Goal: Information Seeking & Learning: Learn about a topic

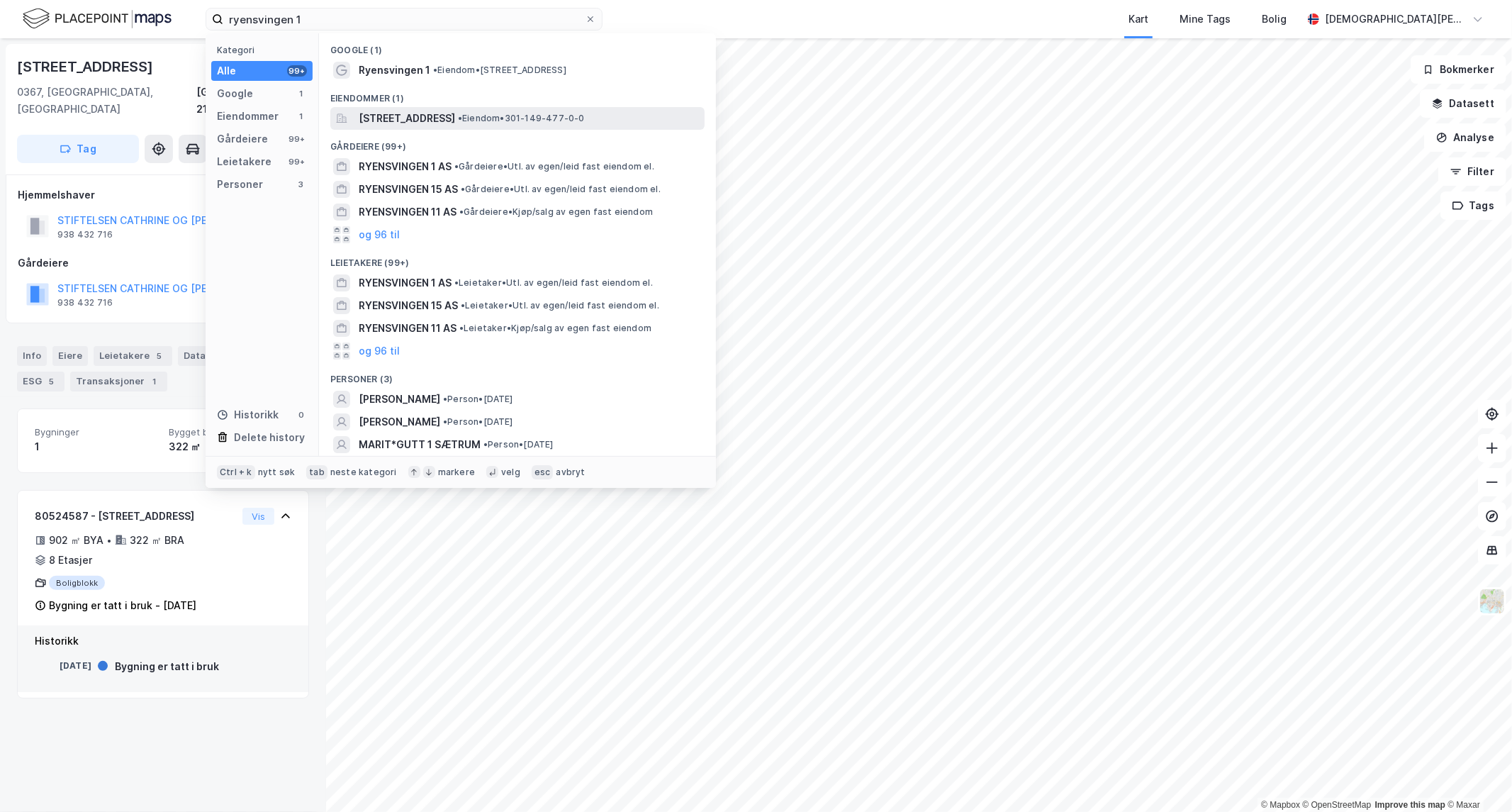
type input "ryensvingen 1"
click at [443, 110] on span "[STREET_ADDRESS]" at bounding box center [406, 118] width 96 height 17
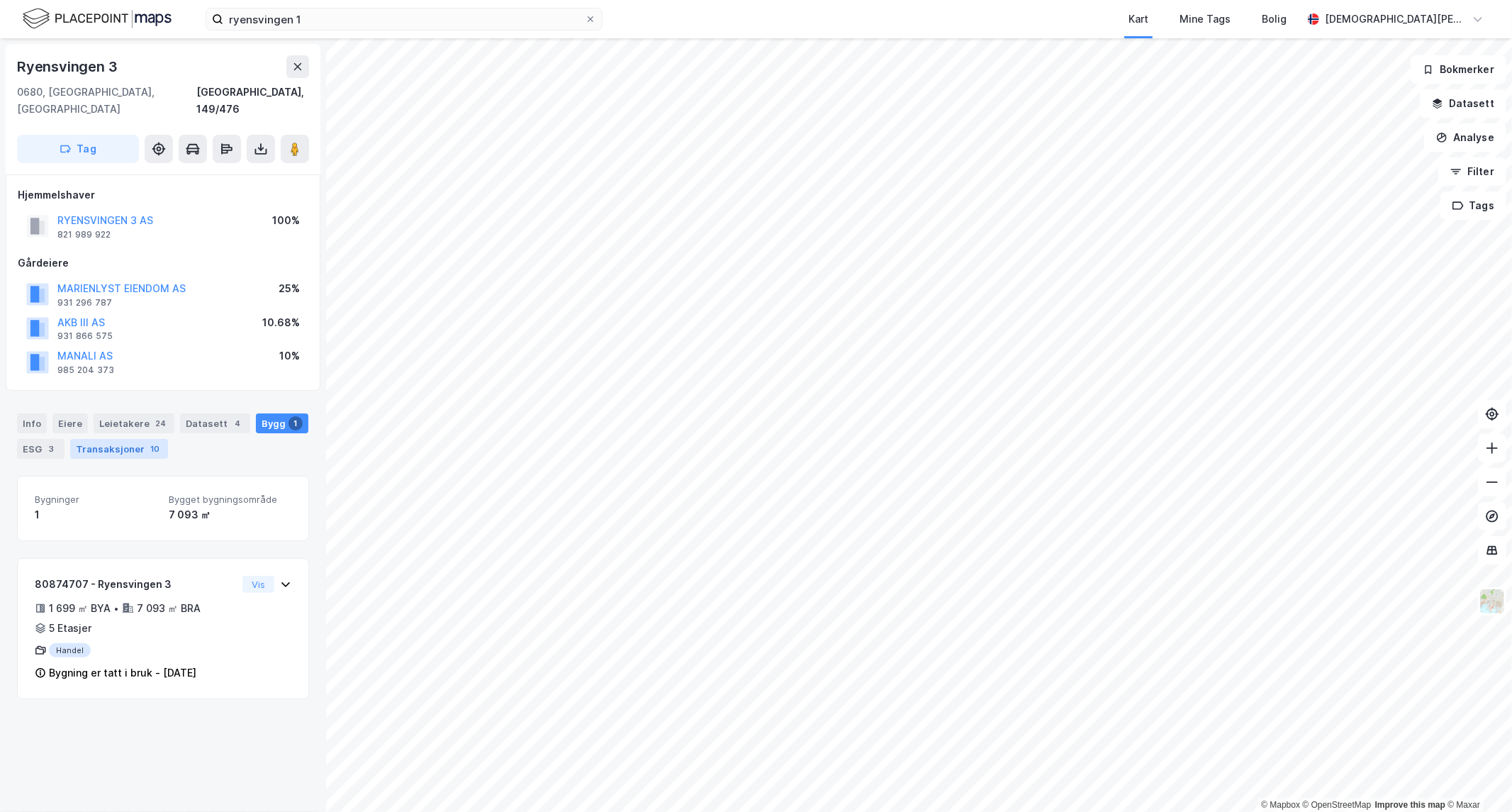
click at [131, 438] on div "Transaksjoner 10" at bounding box center [118, 448] width 97 height 20
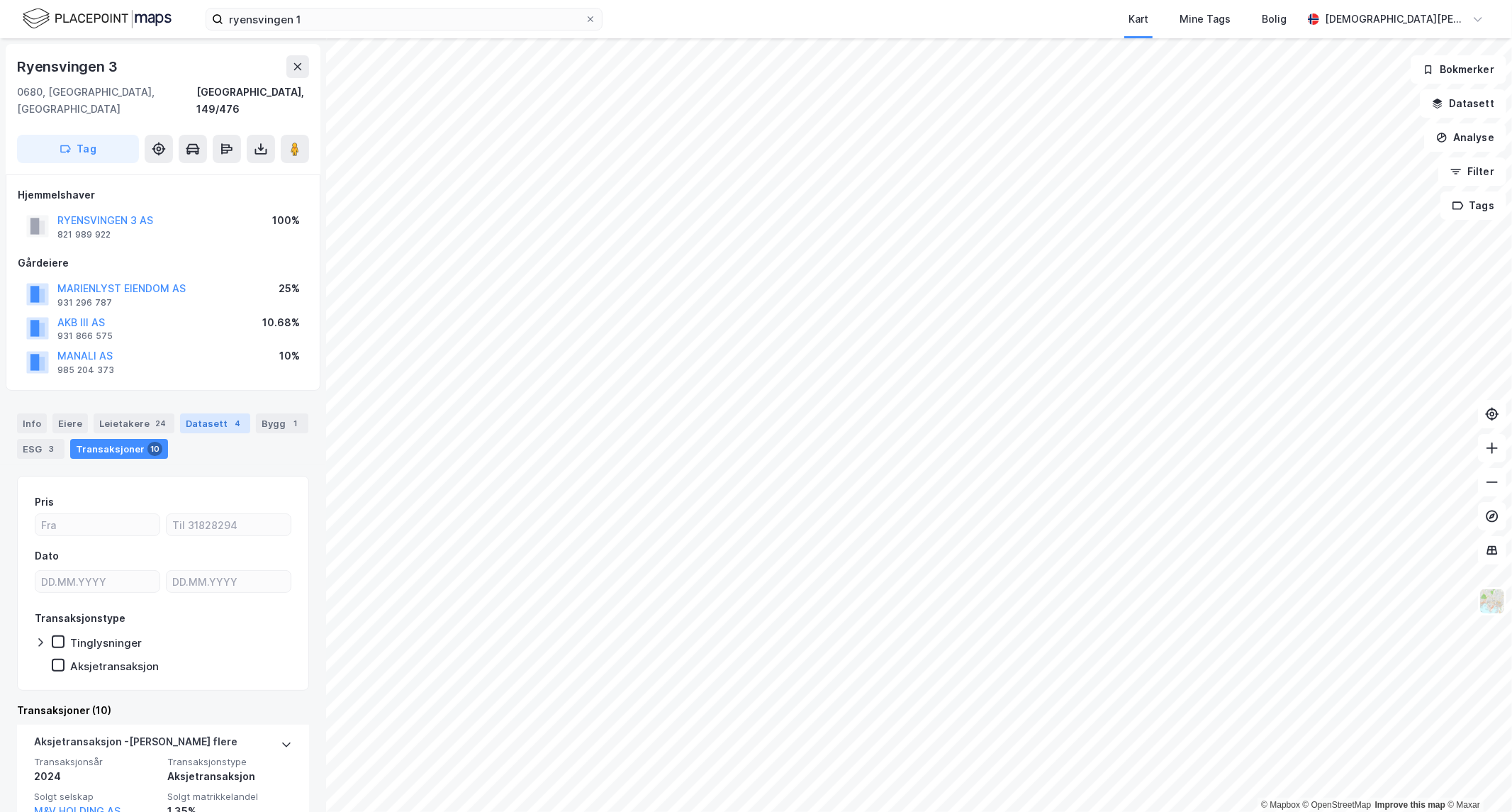
click at [210, 414] on div "Datasett 4" at bounding box center [214, 423] width 70 height 20
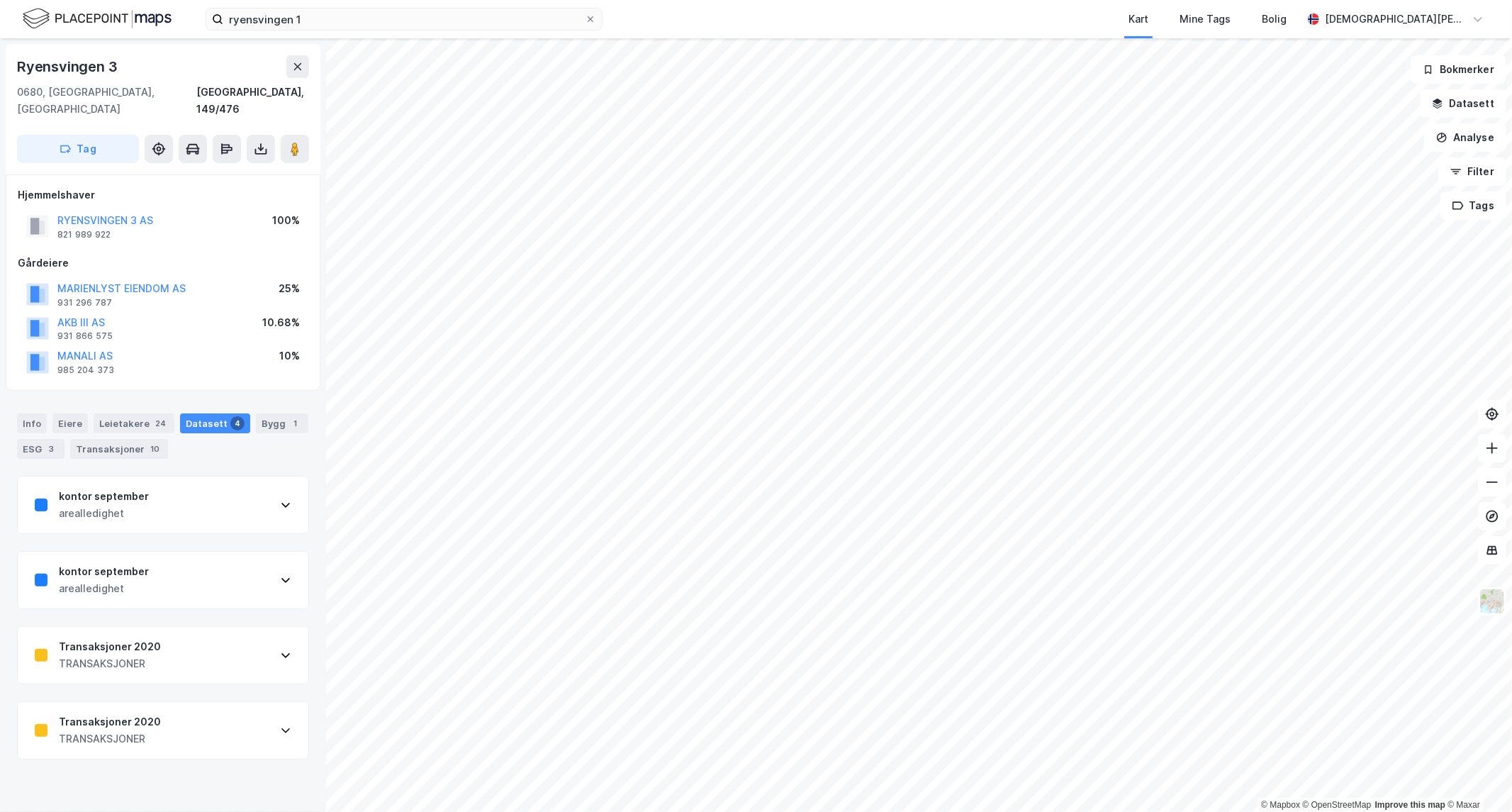
click at [240, 489] on div "kontor september arealledighet" at bounding box center [163, 504] width 290 height 56
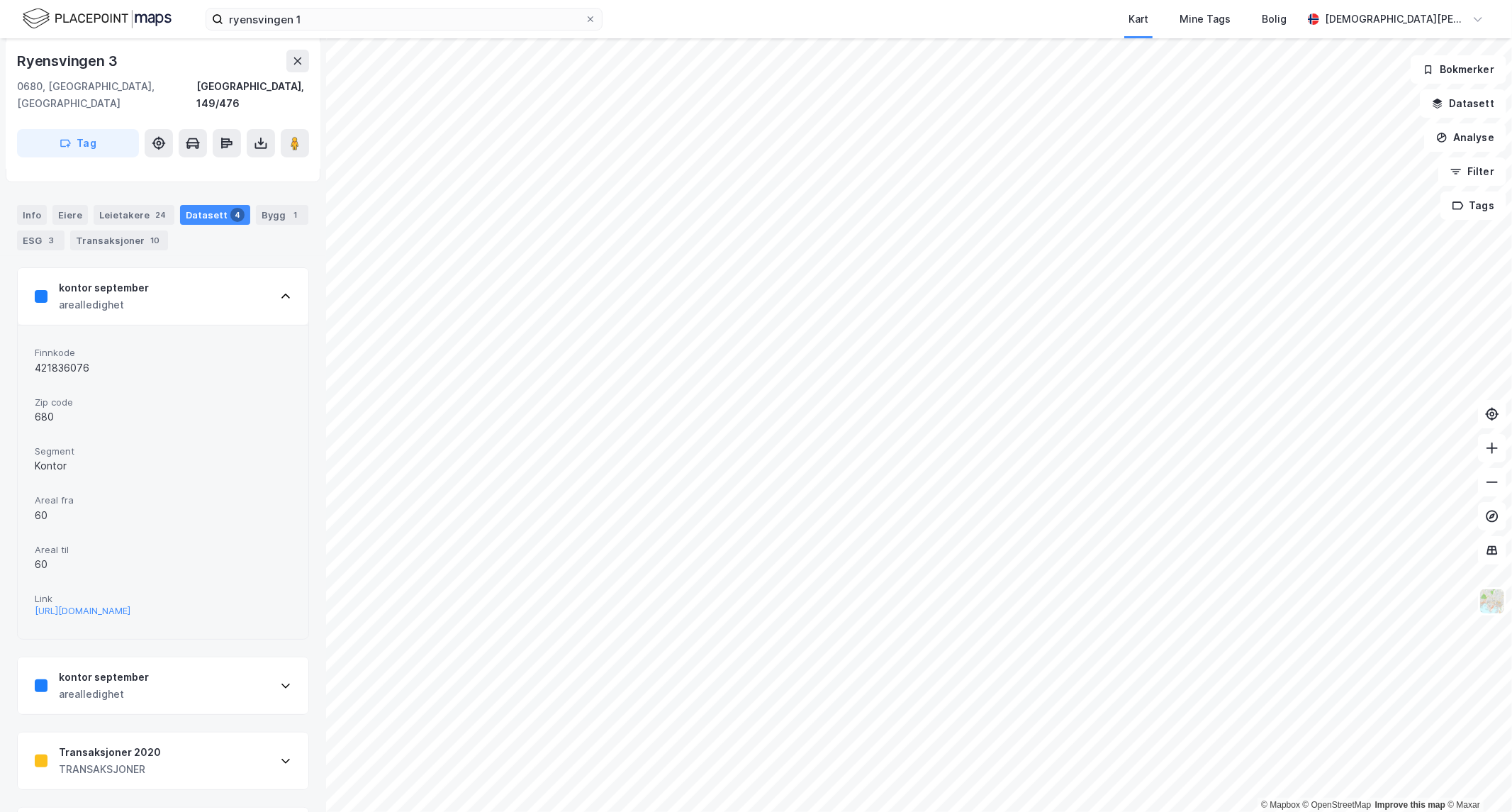
scroll to position [236, 0]
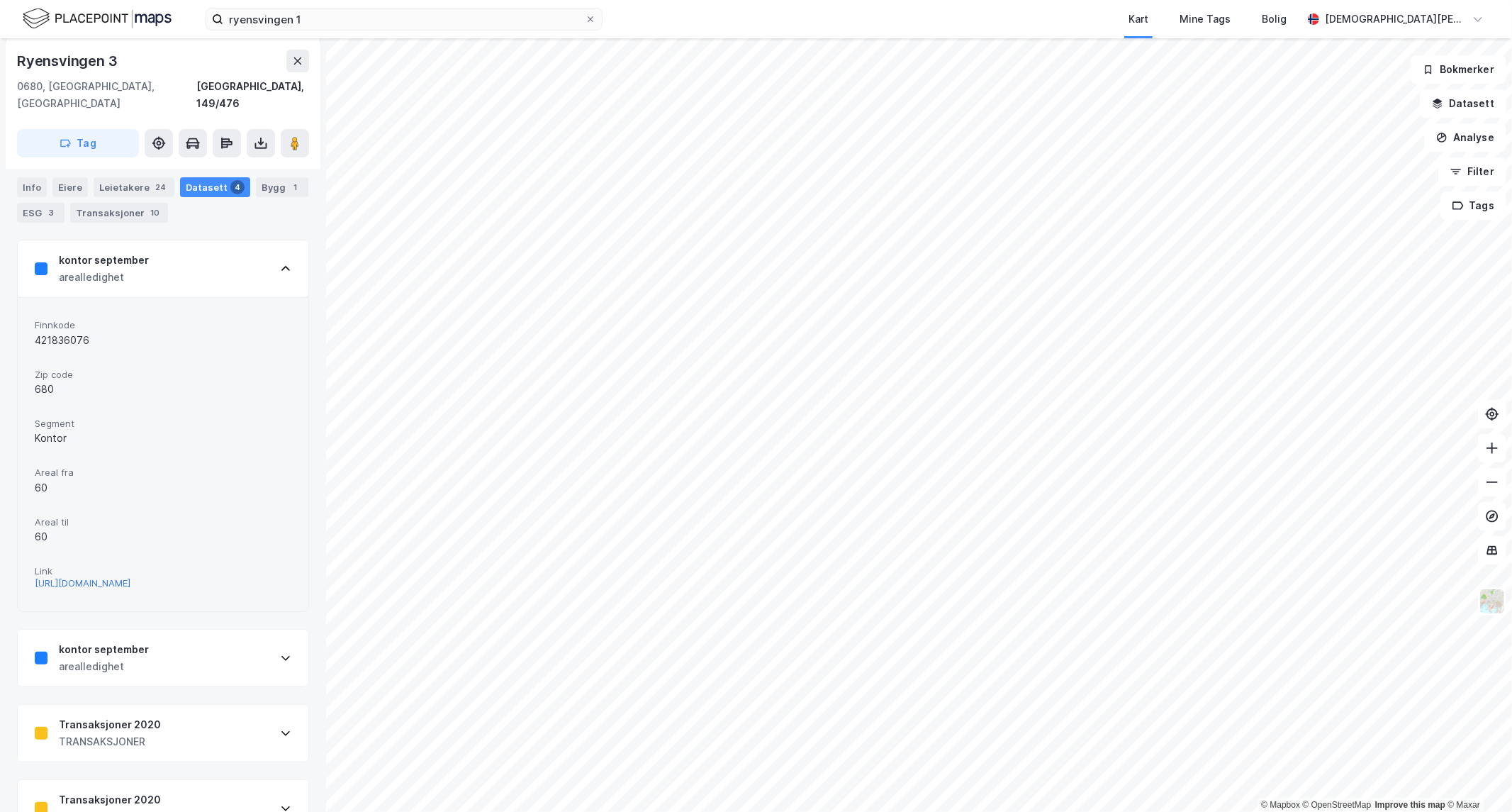
click at [131, 577] on div "[URL][DOMAIN_NAME]" at bounding box center [82, 583] width 96 height 12
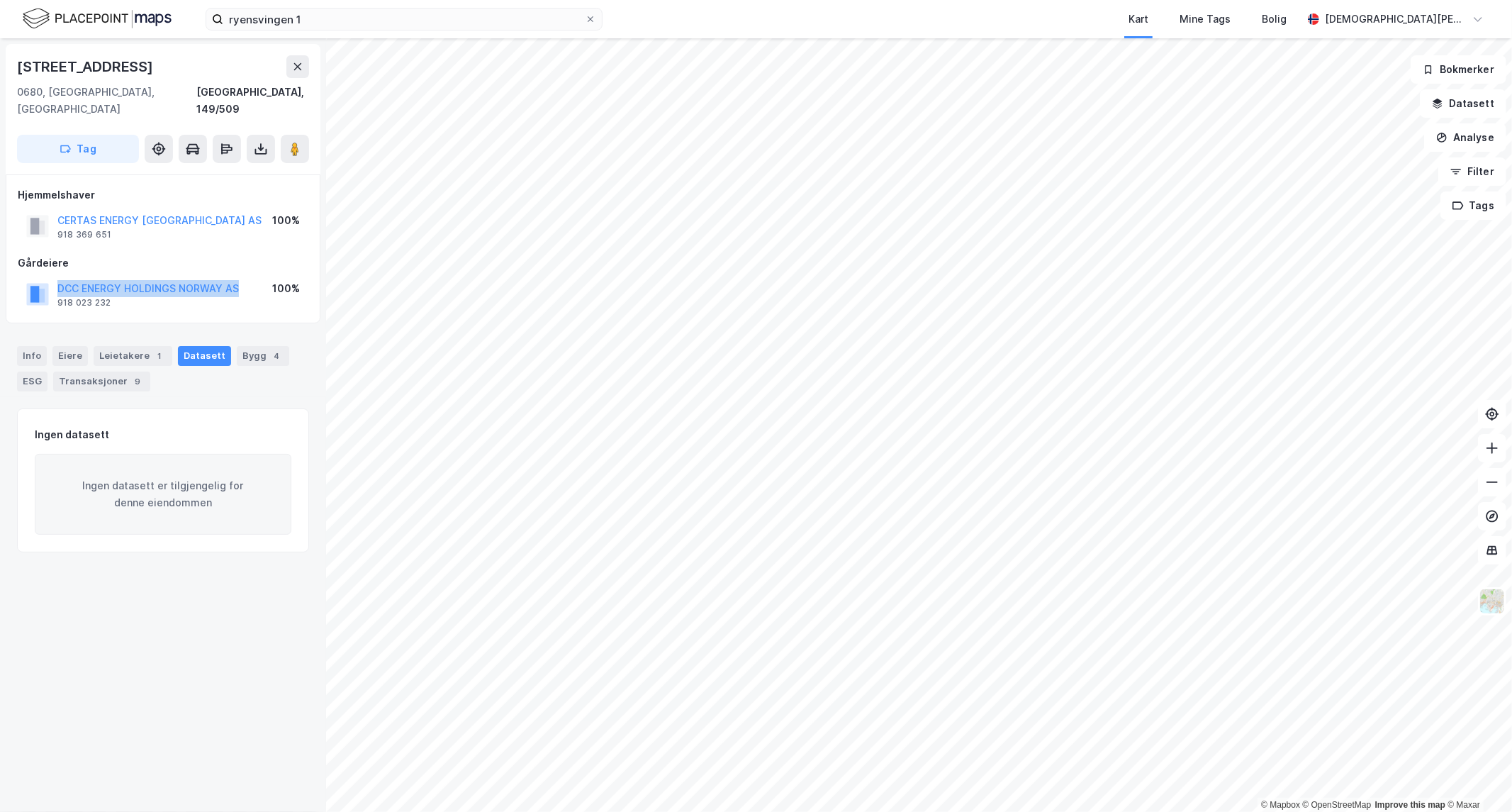
drag, startPoint x: 249, startPoint y: 277, endPoint x: 55, endPoint y: 272, distance: 194.1
click at [55, 277] on div "DCC ENERGY HOLDINGS [GEOGRAPHIC_DATA] AS 918 023 232 100%" at bounding box center [163, 294] width 290 height 34
copy button "DCC ENERGY HOLDINGS NORWAY AS"
click at [266, 254] on div "Gårdeiere" at bounding box center [163, 263] width 290 height 17
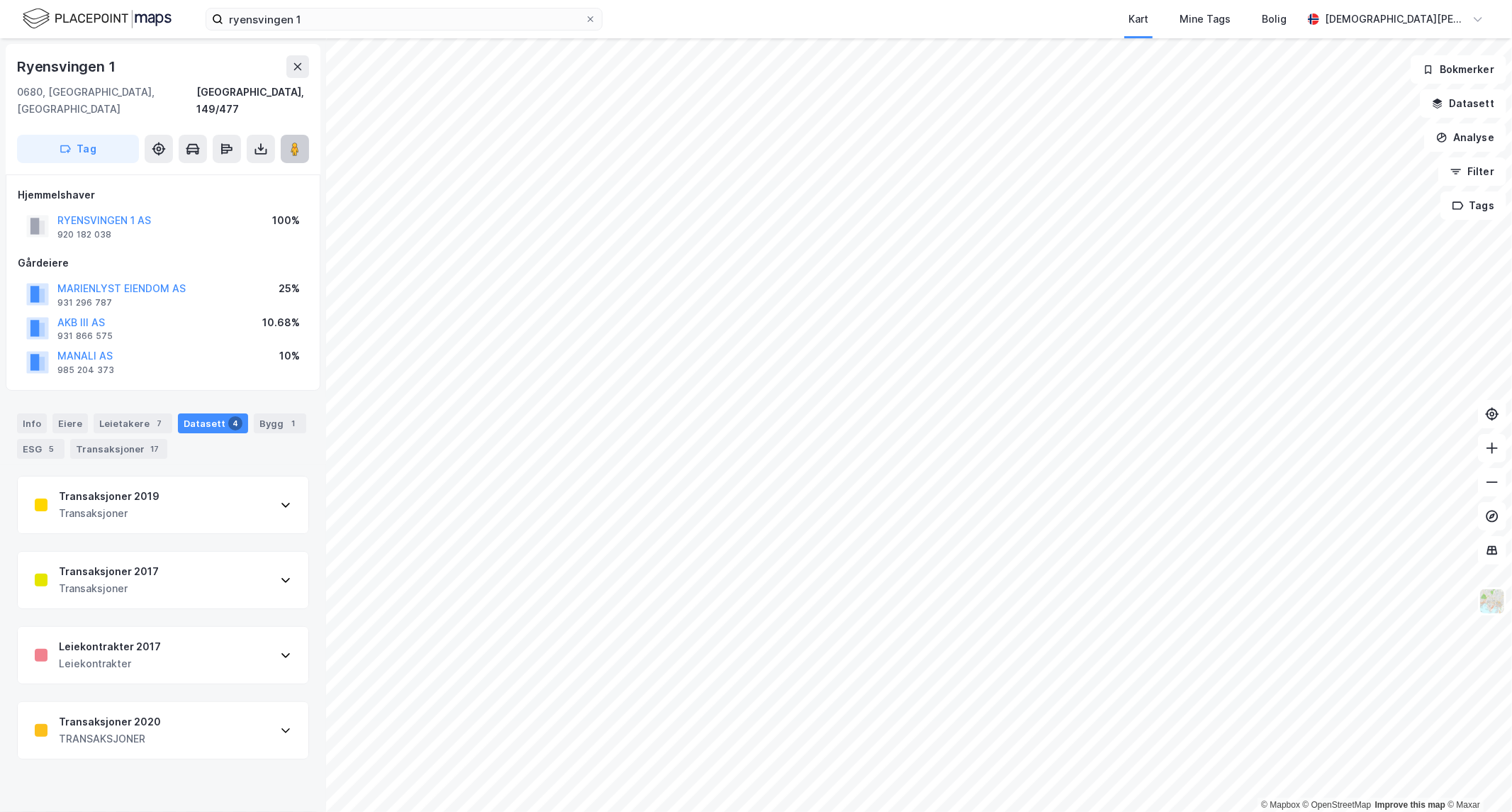
click at [295, 141] on image at bounding box center [294, 148] width 9 height 14
click at [186, 414] on div "Datasett 4" at bounding box center [212, 423] width 70 height 20
click at [249, 565] on div "kontor september arealledighet" at bounding box center [163, 579] width 290 height 56
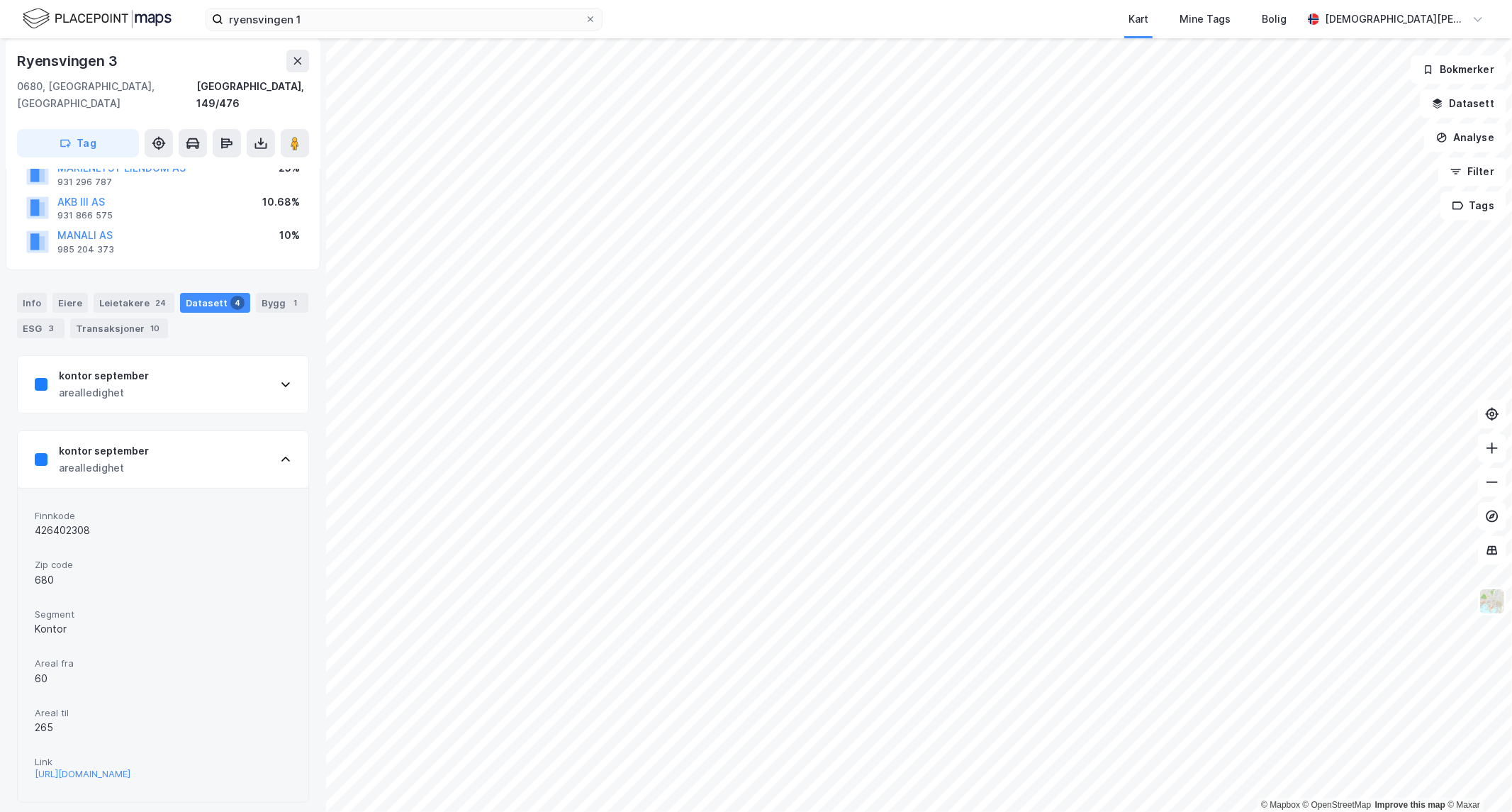
scroll to position [236, 0]
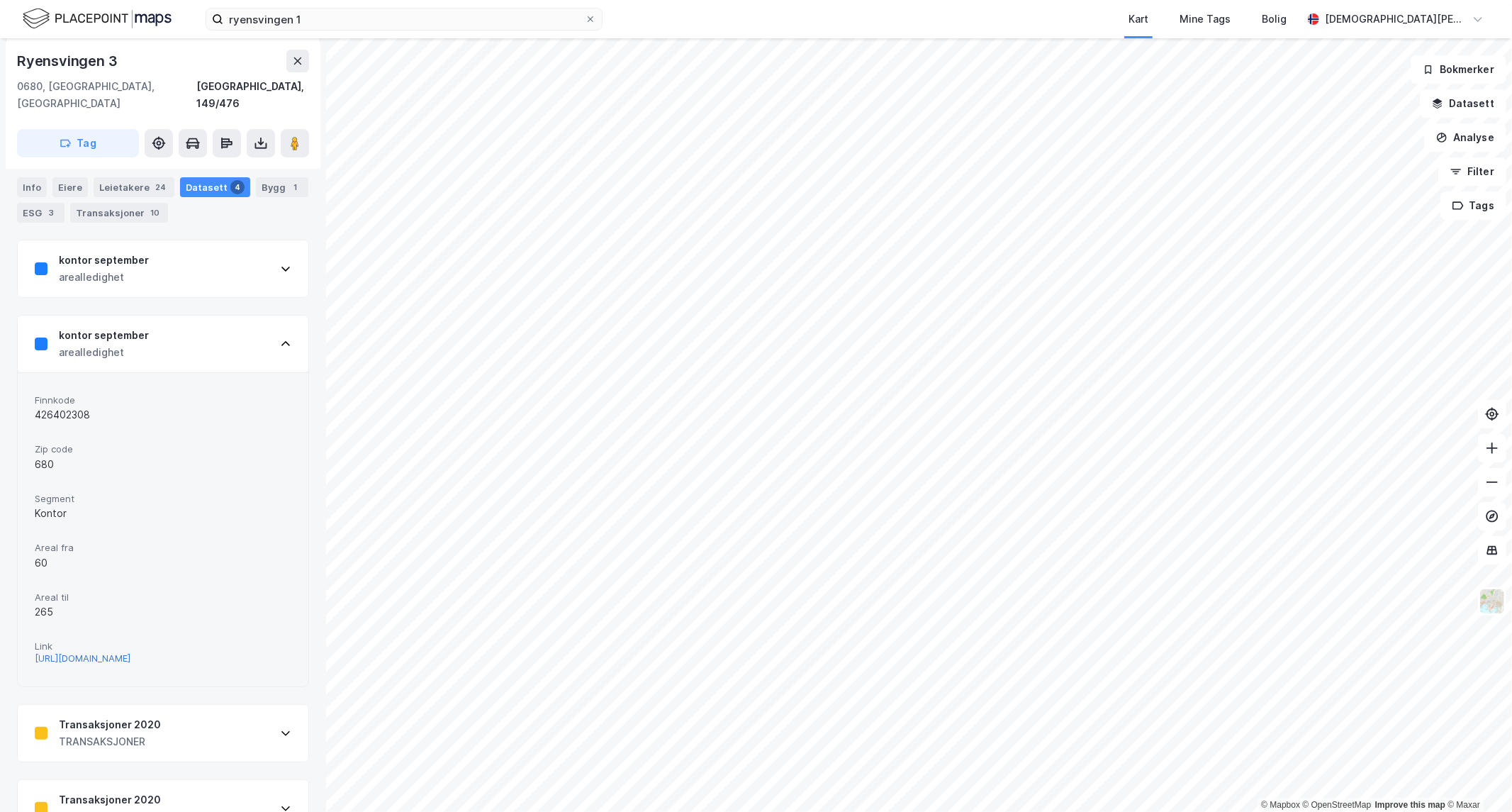
click at [131, 652] on div "[URL][DOMAIN_NAME]" at bounding box center [82, 658] width 96 height 12
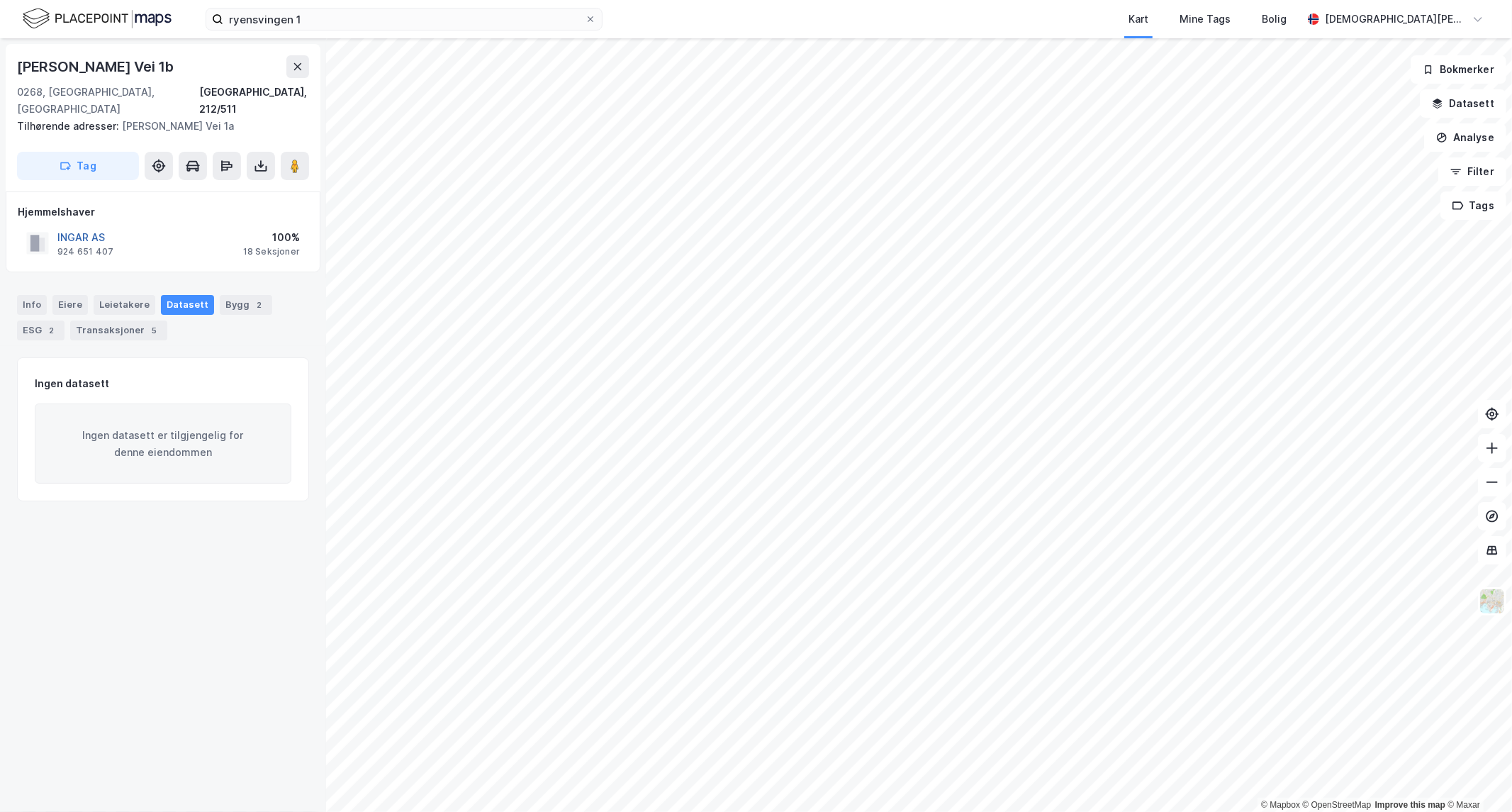
click at [0, 0] on button "INGAR AS" at bounding box center [0, 0] width 0 height 0
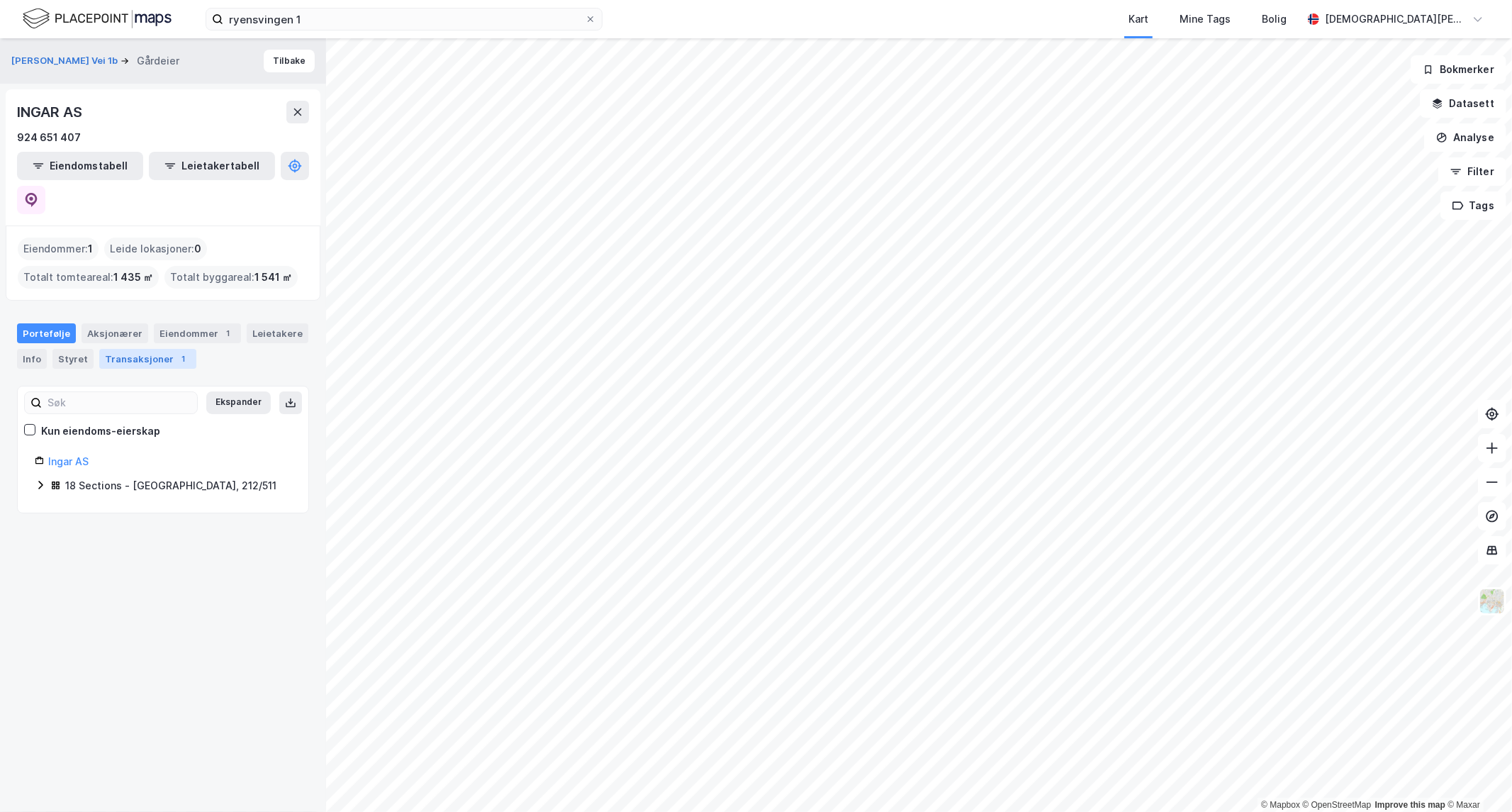
click at [144, 349] on div "Transaksjoner 1" at bounding box center [148, 358] width 97 height 20
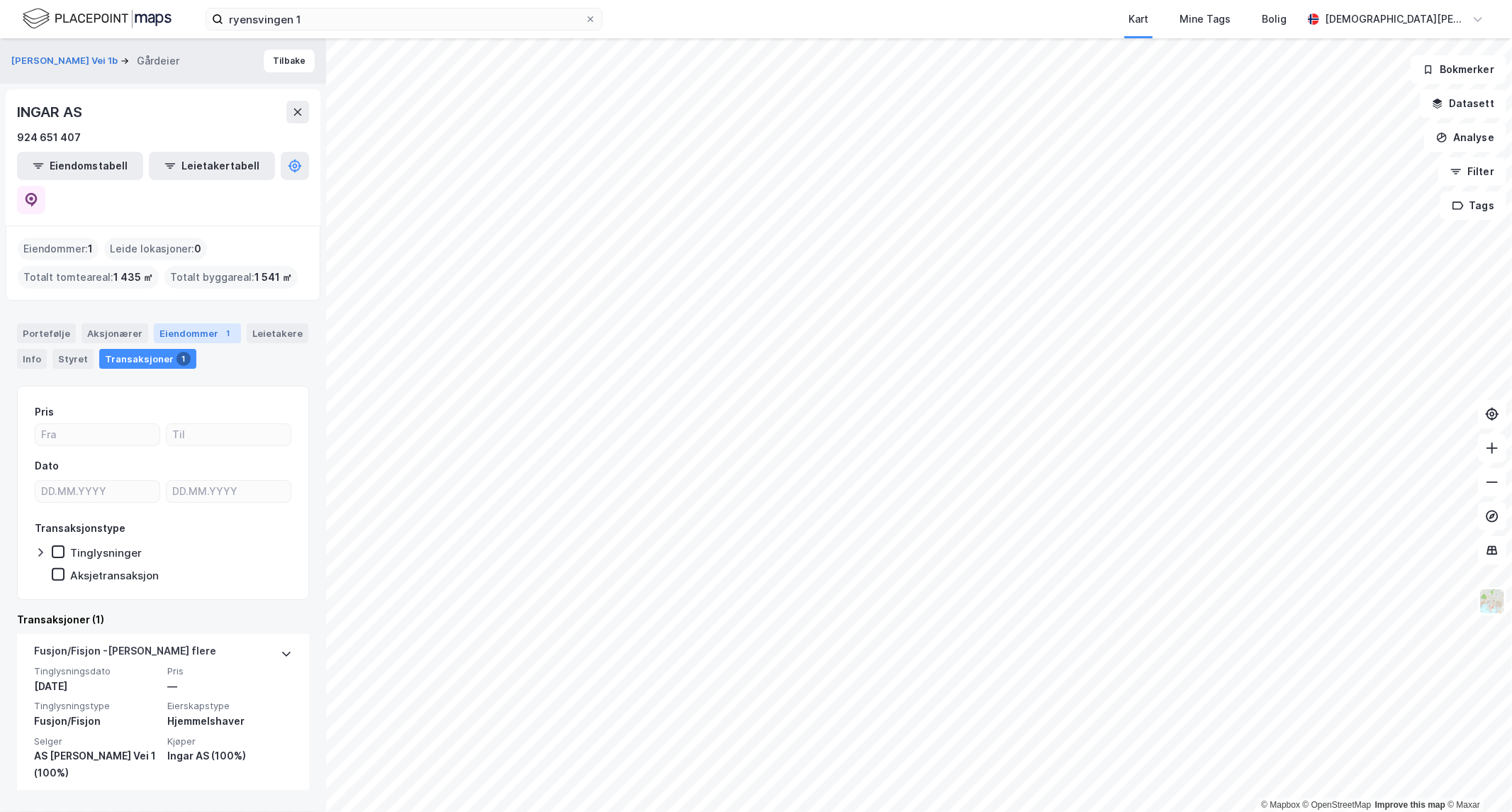
click at [170, 323] on div "Eiendommer 1" at bounding box center [197, 332] width 87 height 20
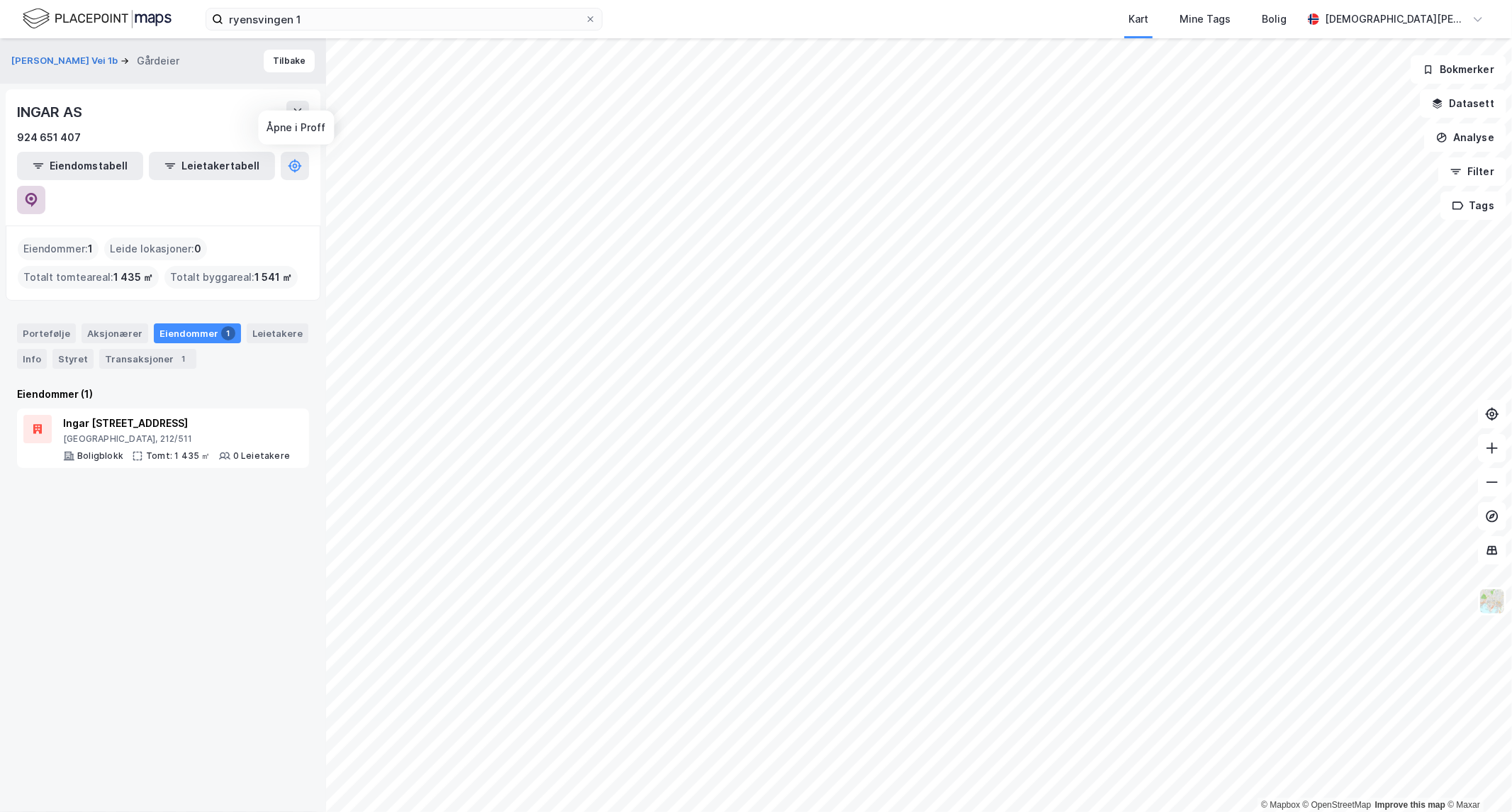
click at [38, 193] on icon at bounding box center [31, 200] width 14 height 14
